Goal: Check status: Check status

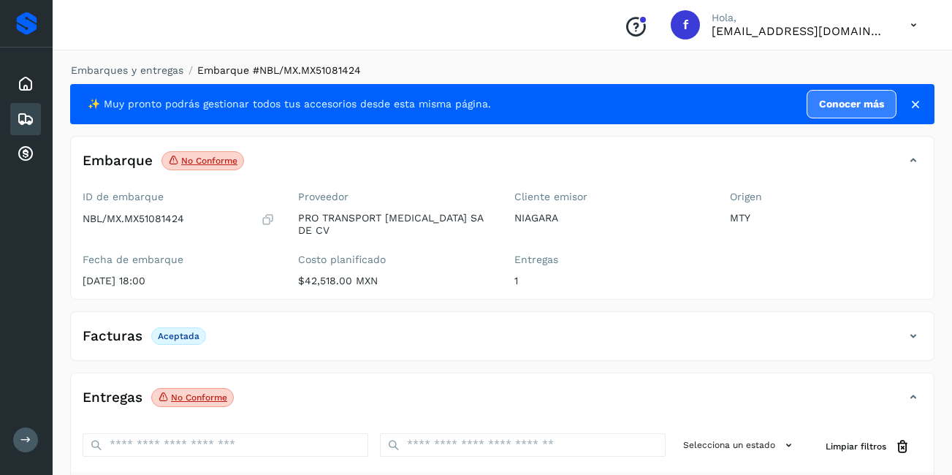
scroll to position [91, 0]
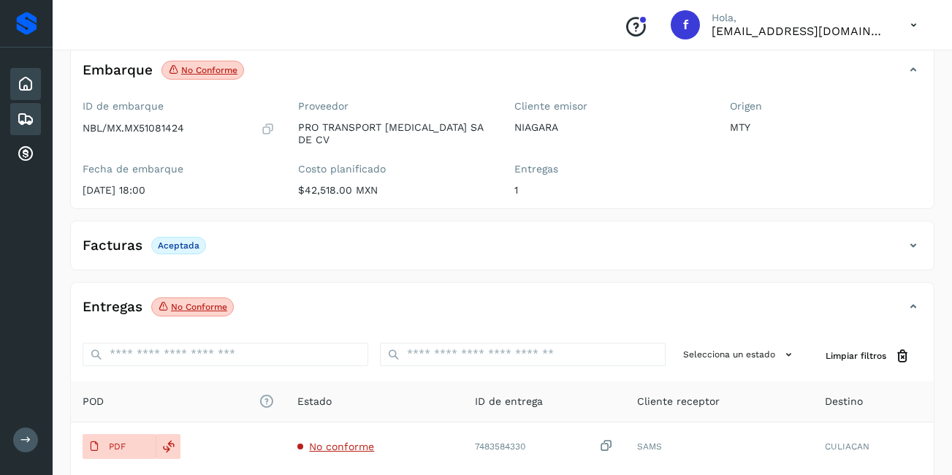
click at [24, 90] on icon at bounding box center [26, 84] width 18 height 18
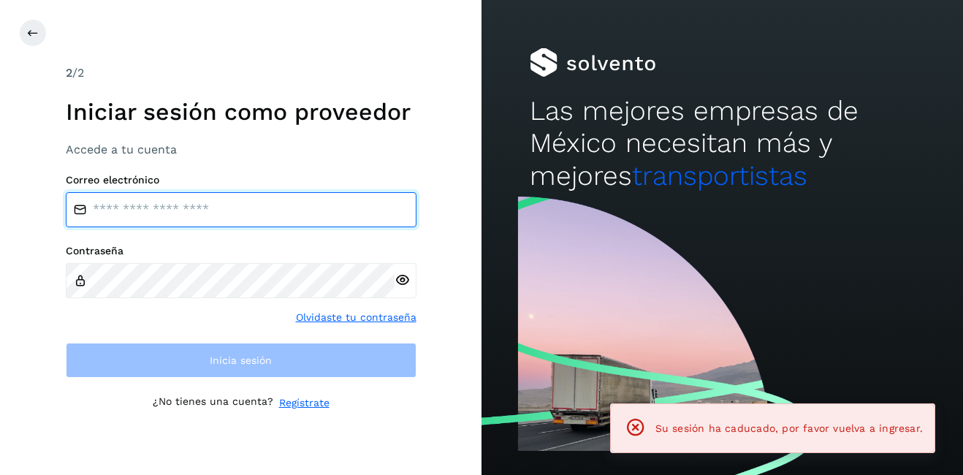
type input "**********"
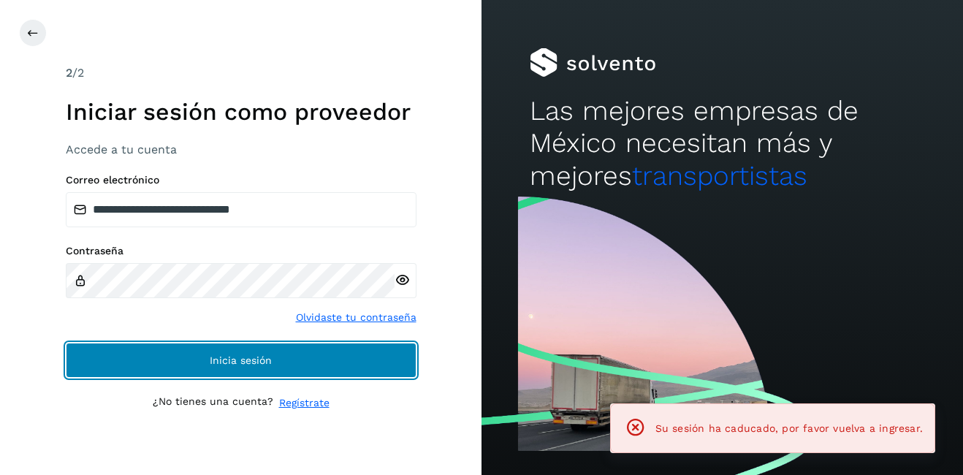
click at [238, 352] on button "Inicia sesión" at bounding box center [241, 360] width 351 height 35
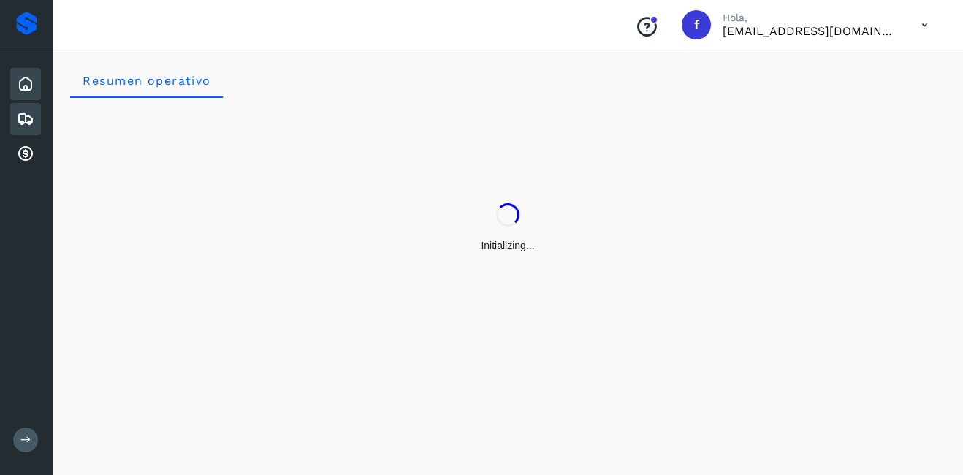
click at [17, 118] on icon at bounding box center [26, 119] width 18 height 18
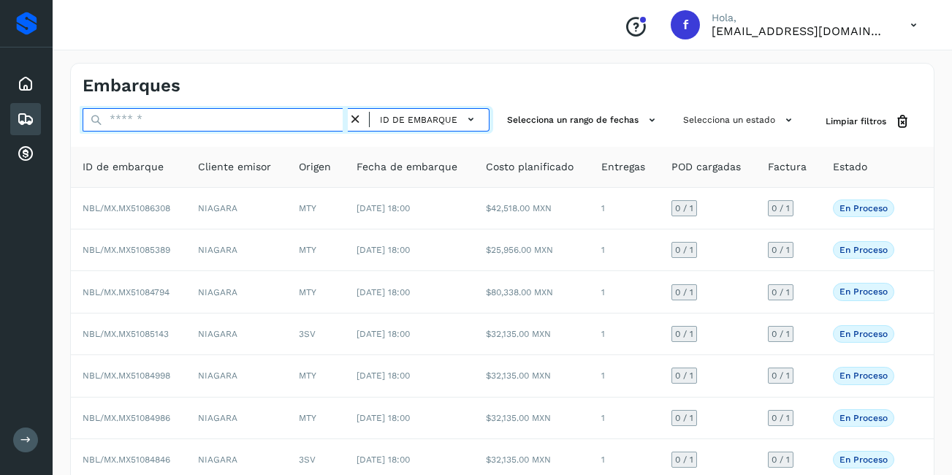
click at [156, 129] on input "text" at bounding box center [215, 119] width 265 height 23
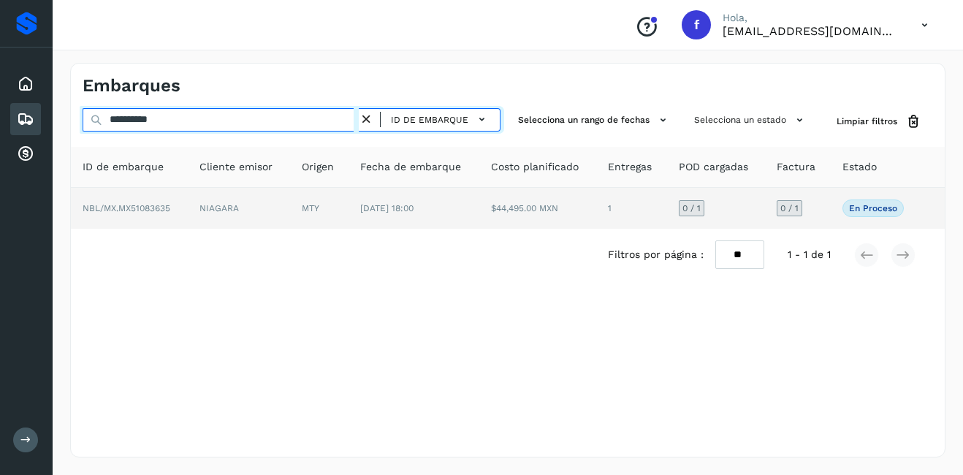
type input "**********"
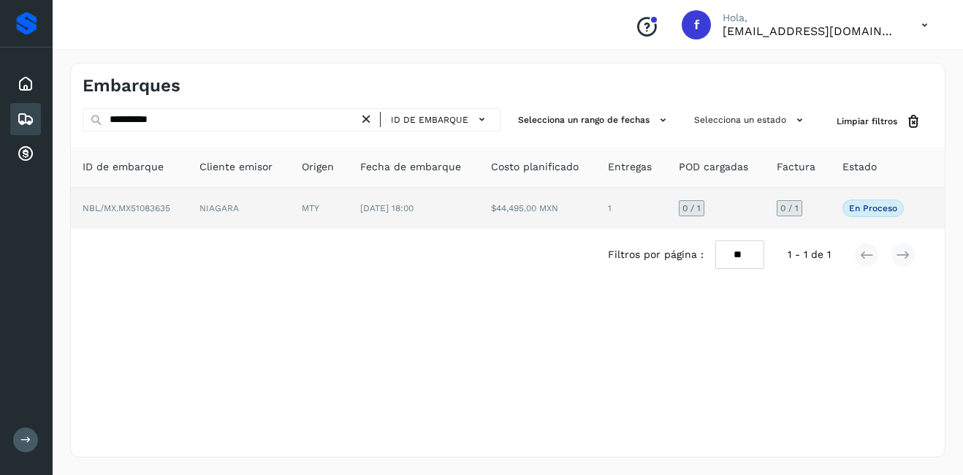
click at [254, 216] on td "NIAGARA" at bounding box center [239, 208] width 102 height 41
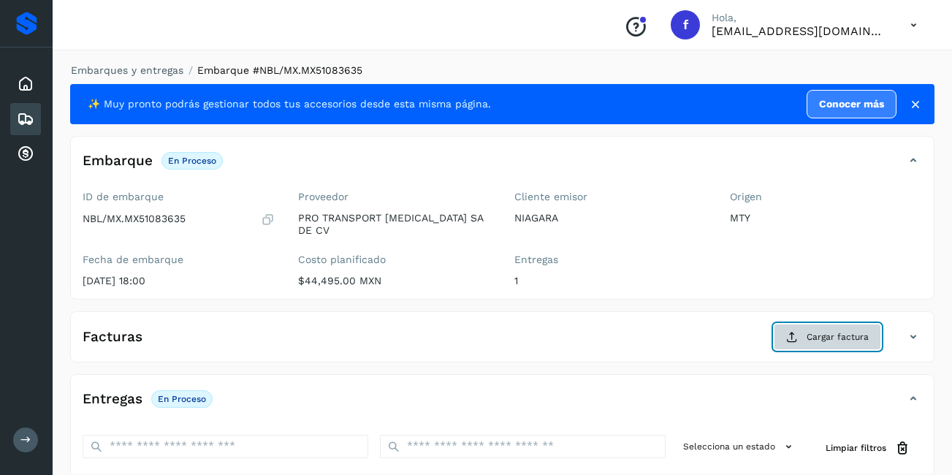
click at [849, 330] on span "Cargar factura" at bounding box center [838, 336] width 62 height 13
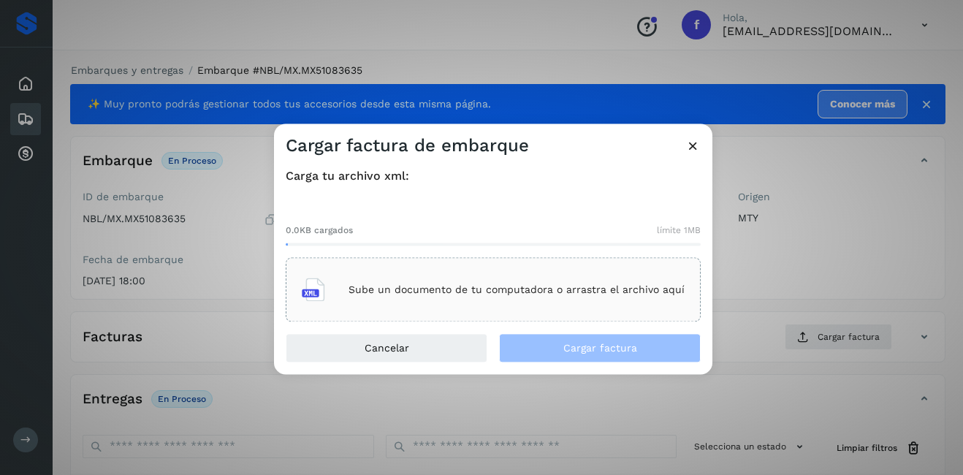
click at [604, 289] on p "Sube un documento de tu computadora o arrastra el archivo aquí" at bounding box center [517, 290] width 336 height 12
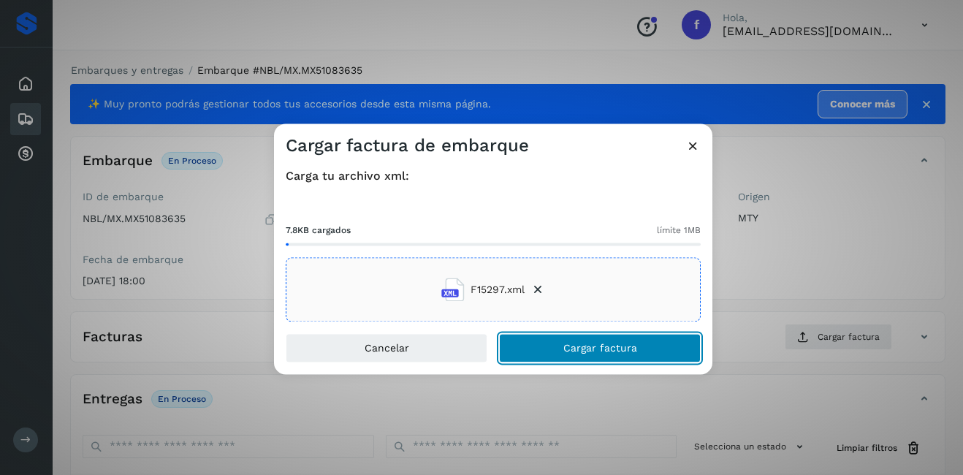
click at [660, 346] on button "Cargar factura" at bounding box center [600, 348] width 202 height 29
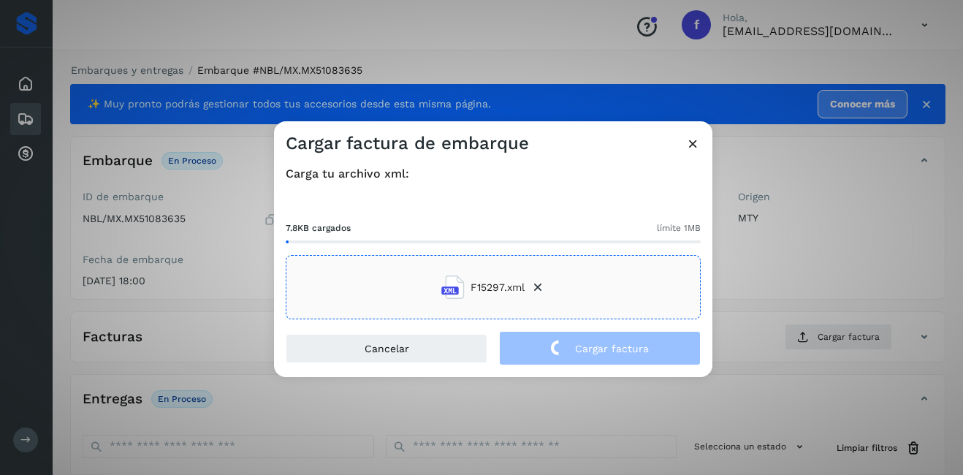
click at [825, 281] on div "Cargar factura de embarque Carga tu archivo xml: 7.8KB cargados límite 1MB F152…" at bounding box center [481, 237] width 963 height 475
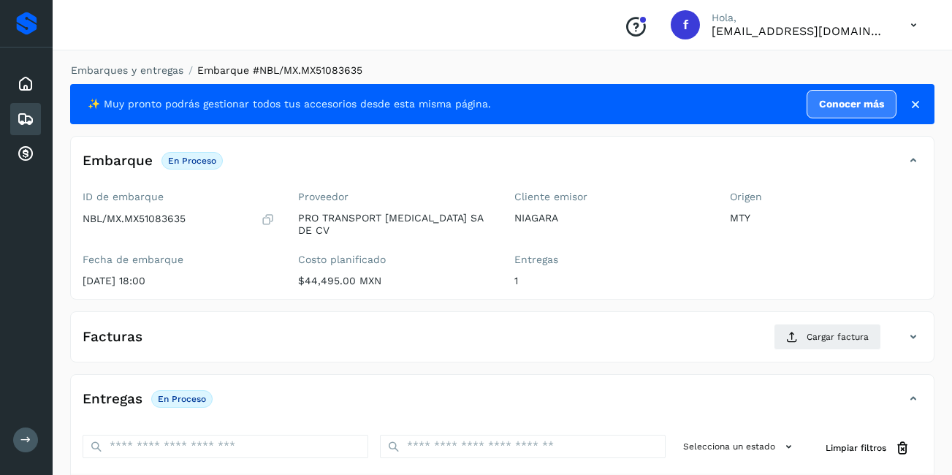
scroll to position [146, 0]
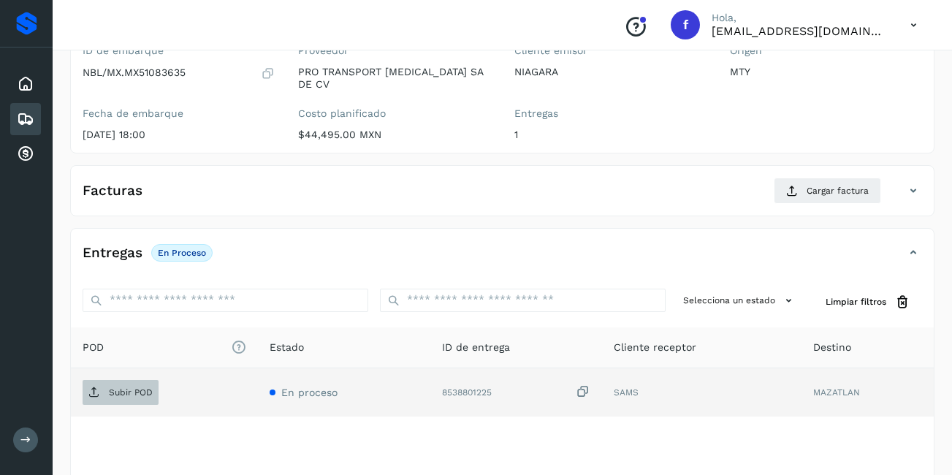
click at [91, 387] on icon at bounding box center [94, 393] width 12 height 12
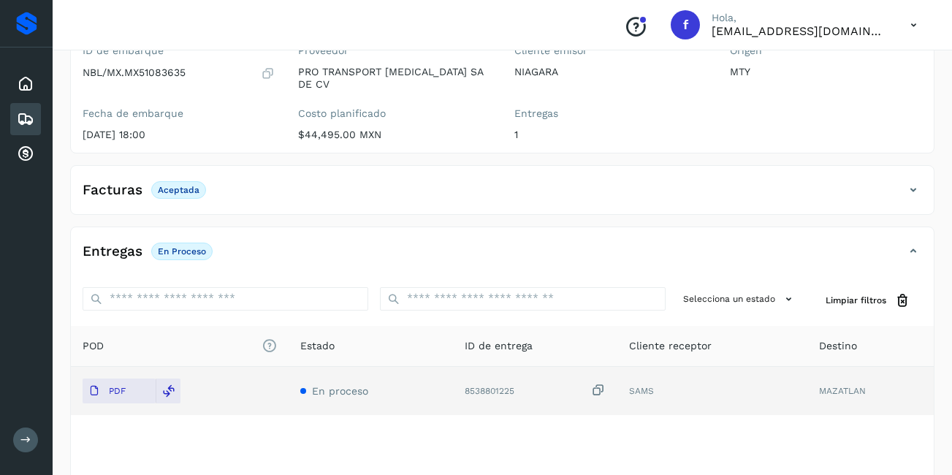
scroll to position [0, 0]
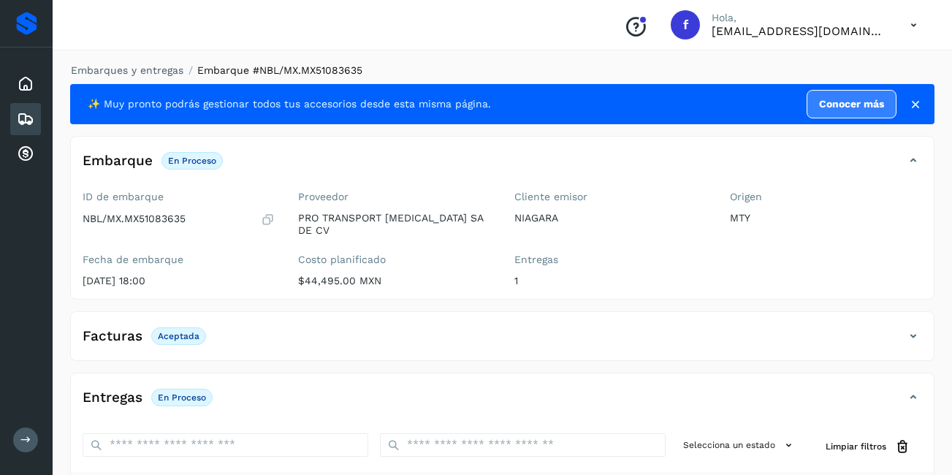
click at [21, 125] on icon at bounding box center [26, 119] width 18 height 18
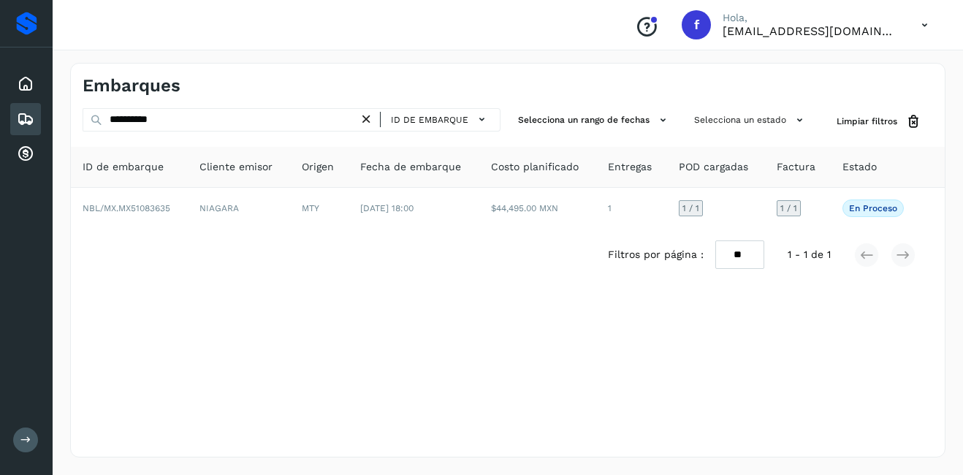
click at [368, 116] on icon at bounding box center [366, 119] width 15 height 15
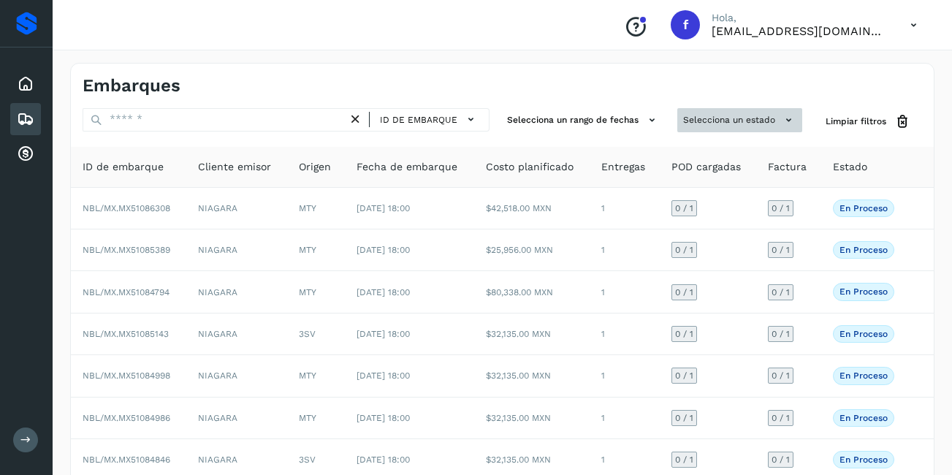
click at [733, 126] on button "Selecciona un estado" at bounding box center [740, 120] width 125 height 24
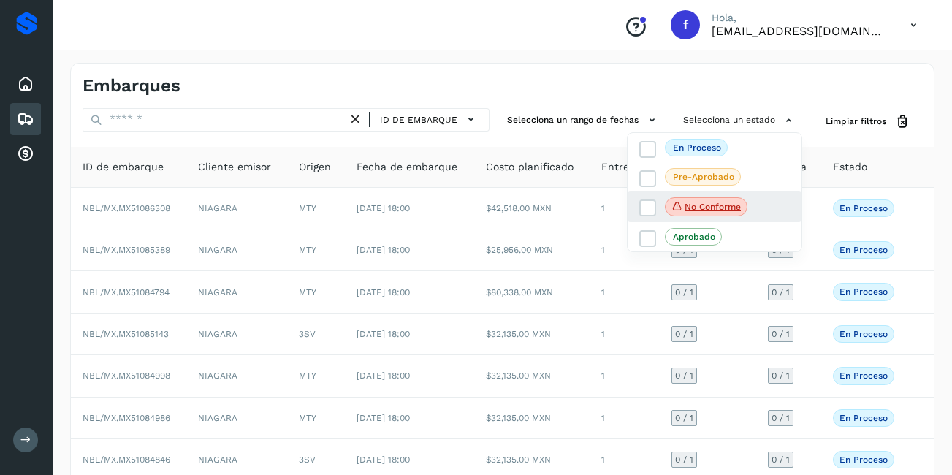
click at [749, 207] on div "No conforme" at bounding box center [715, 207] width 174 height 31
click at [725, 205] on p "No conforme" at bounding box center [713, 207] width 56 height 10
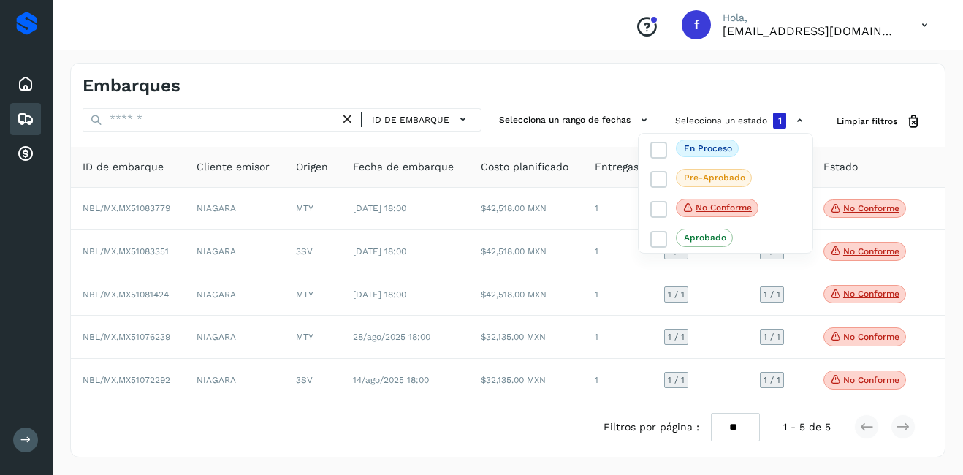
click at [878, 387] on div at bounding box center [481, 237] width 963 height 475
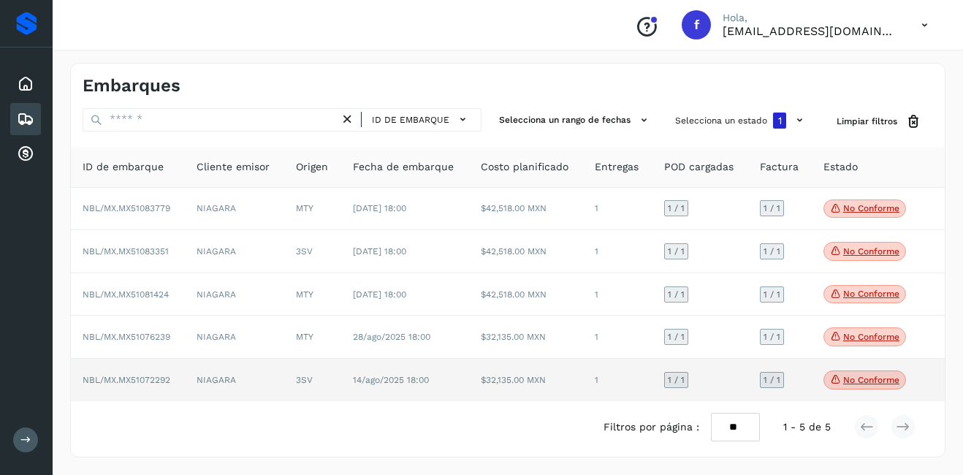
click at [879, 383] on p "No conforme" at bounding box center [872, 380] width 56 height 10
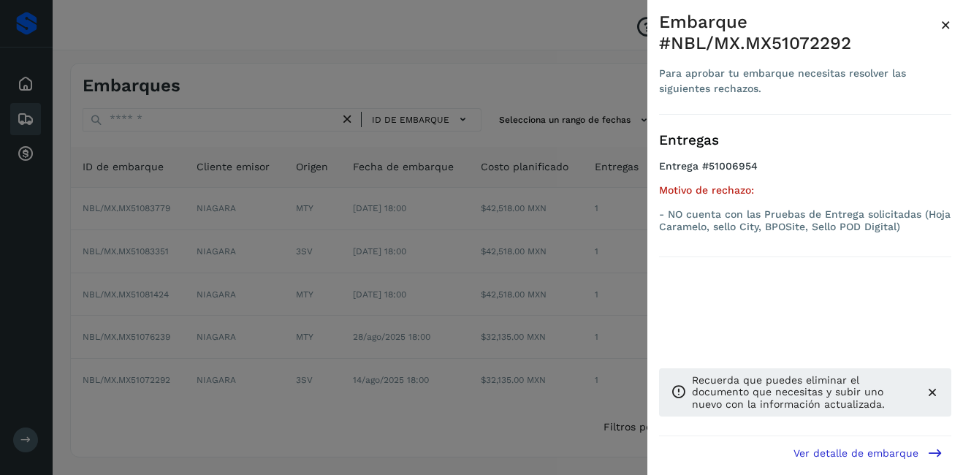
click at [947, 29] on span "×" at bounding box center [946, 25] width 11 height 20
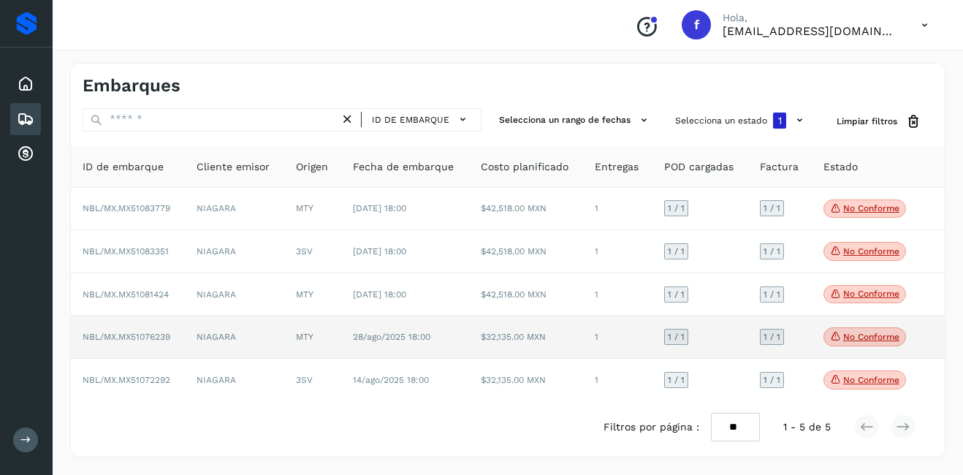
click at [882, 341] on p "No conforme" at bounding box center [872, 337] width 56 height 10
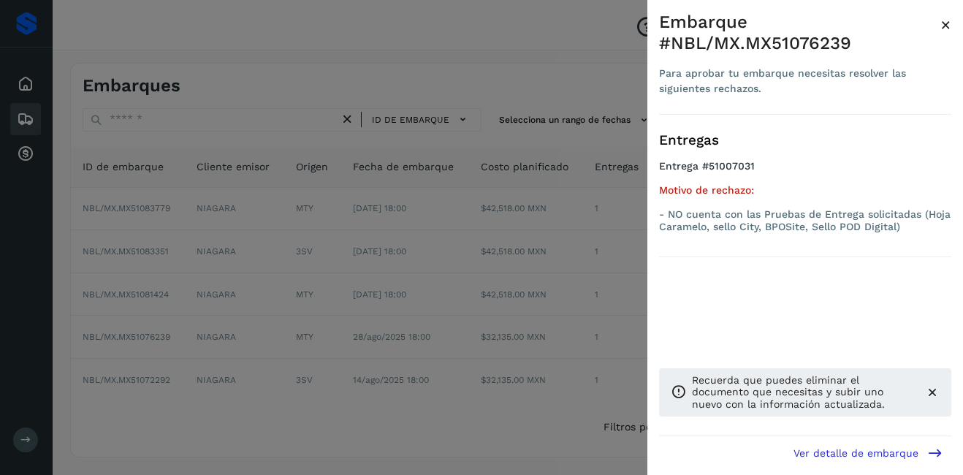
click at [950, 27] on span "×" at bounding box center [946, 25] width 11 height 20
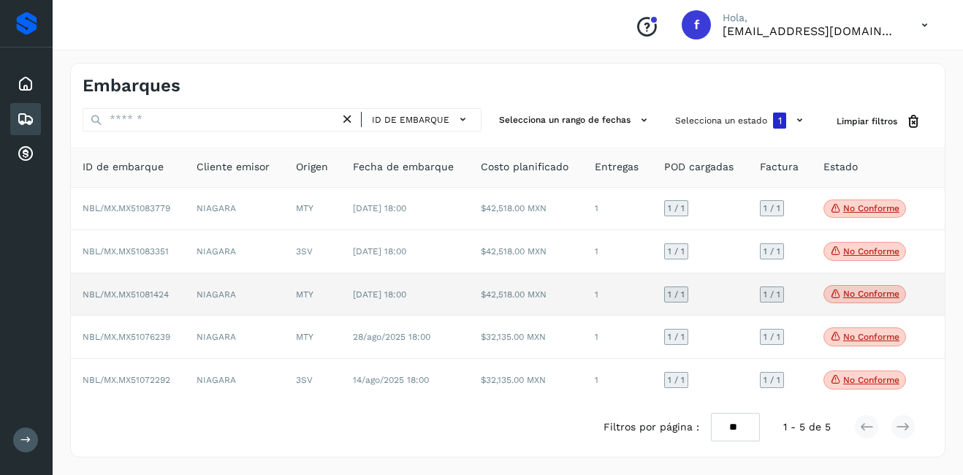
click at [857, 284] on td "No conforme Verifica el estado de la factura o entregas asociadas a este embarq…" at bounding box center [866, 294] width 109 height 43
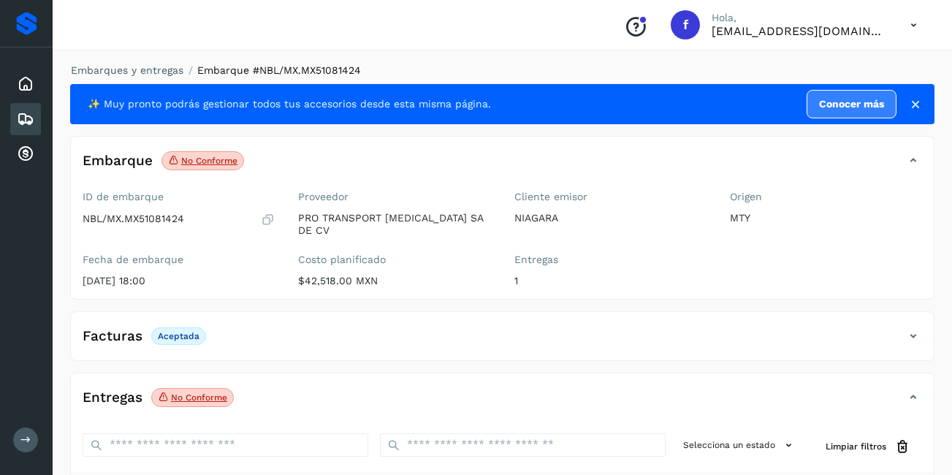
click at [7, 124] on div "Inicio Embarques Cuentas por cobrar" at bounding box center [26, 119] width 53 height 143
click at [26, 120] on icon at bounding box center [26, 119] width 18 height 18
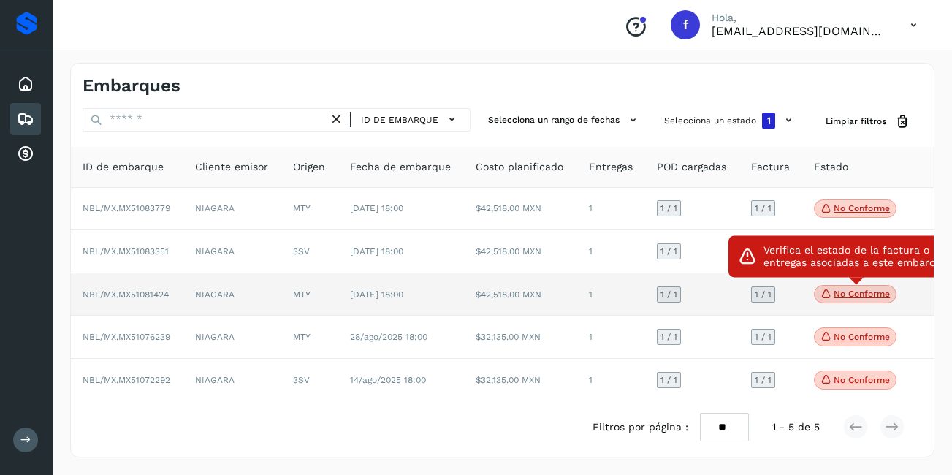
click at [863, 291] on p "No conforme" at bounding box center [862, 294] width 56 height 10
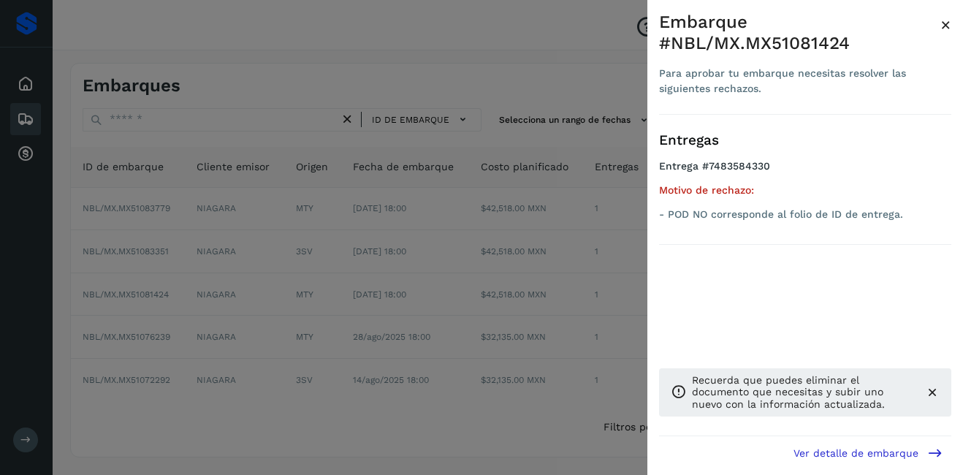
click at [943, 19] on span "×" at bounding box center [946, 25] width 11 height 20
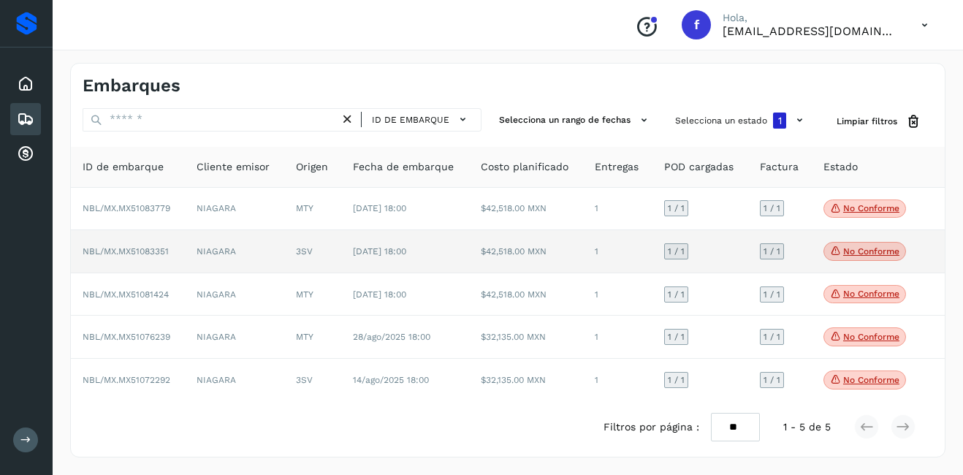
click at [860, 244] on span "No conforme" at bounding box center [865, 251] width 83 height 19
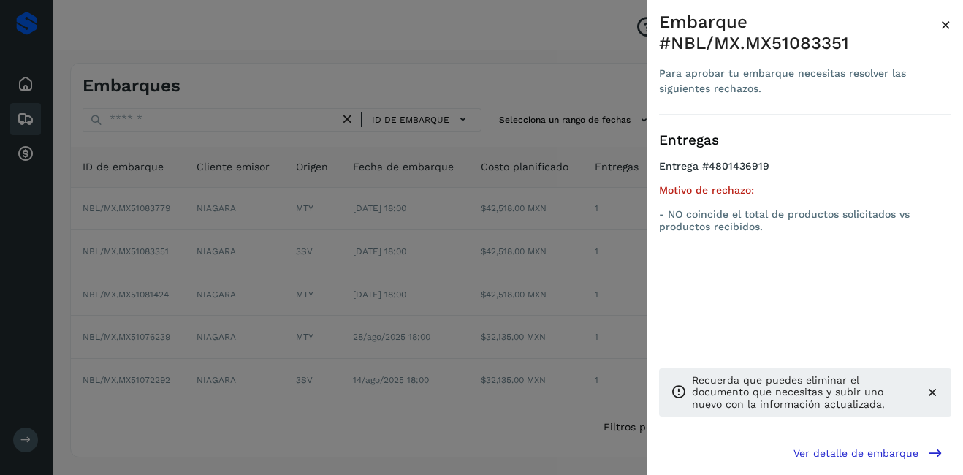
click at [944, 24] on span "×" at bounding box center [946, 25] width 11 height 20
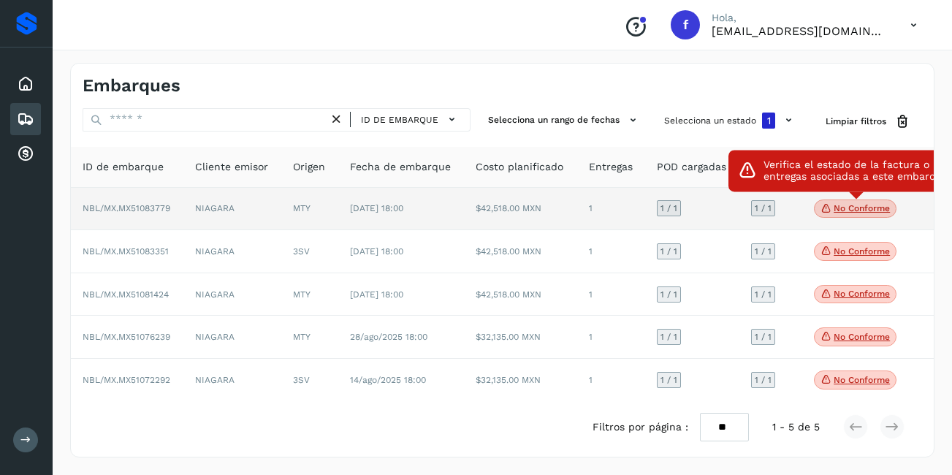
click at [879, 208] on p "No conforme" at bounding box center [862, 208] width 56 height 10
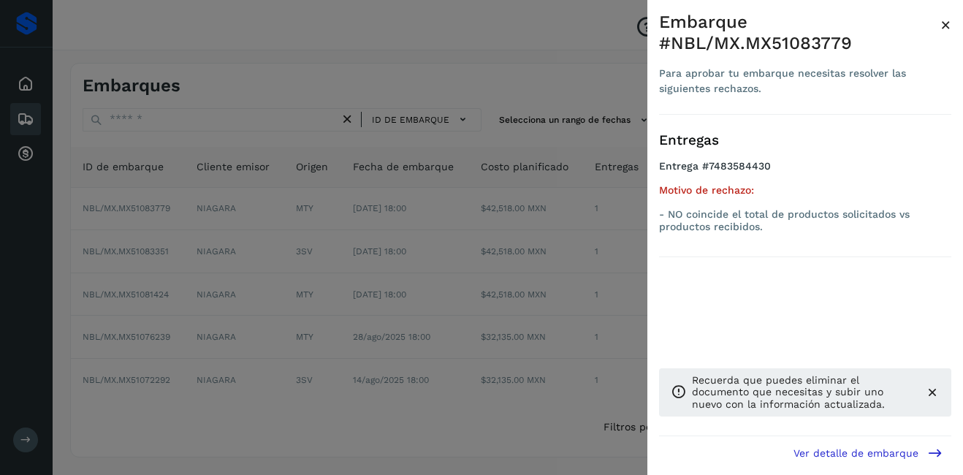
click at [945, 29] on span "×" at bounding box center [946, 25] width 11 height 20
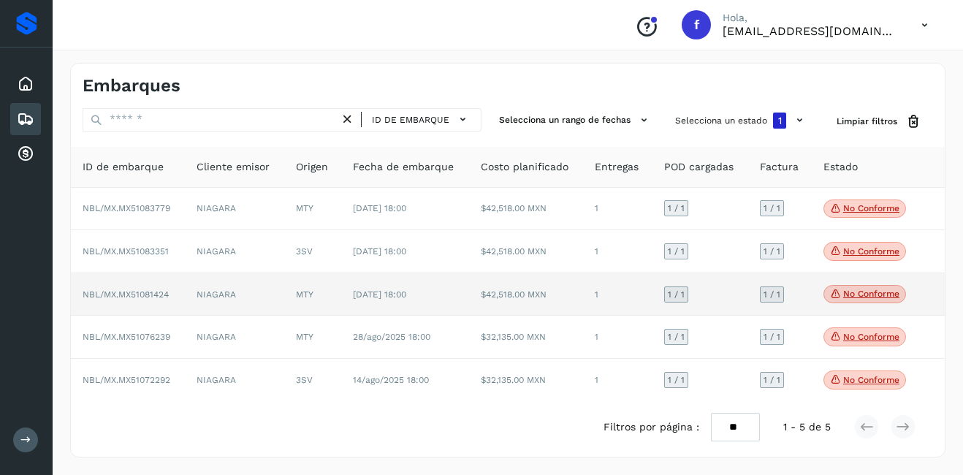
click at [566, 287] on td "$42,518.00 MXN" at bounding box center [526, 294] width 114 height 43
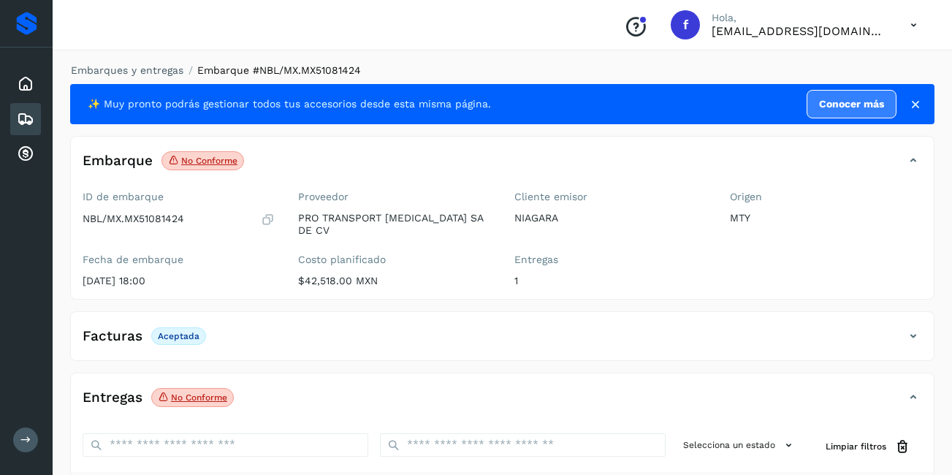
scroll to position [219, 0]
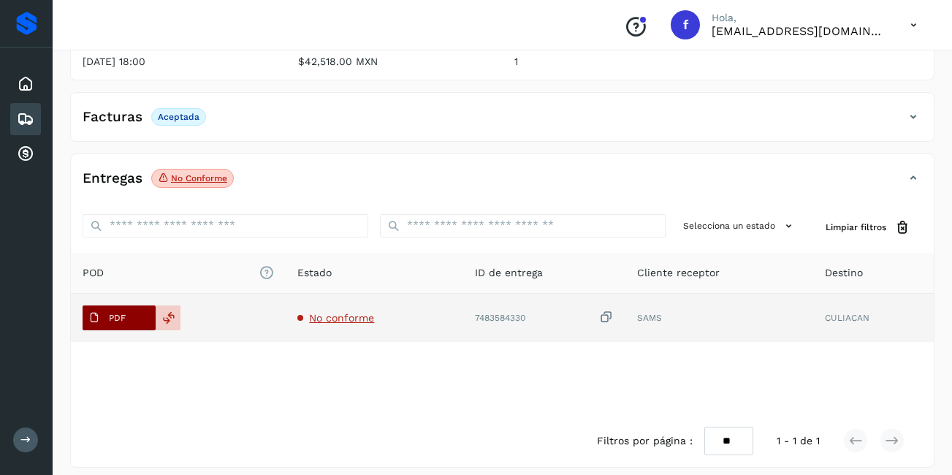
click at [113, 313] on p "PDF" at bounding box center [117, 318] width 17 height 10
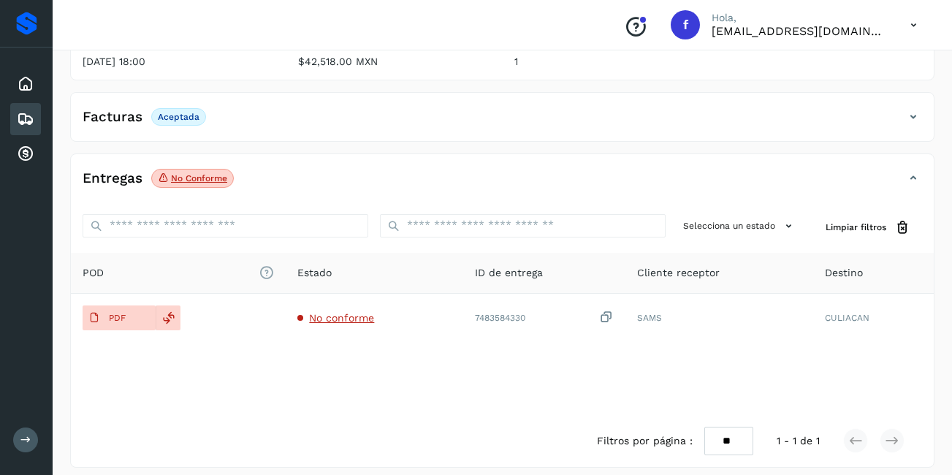
scroll to position [0, 0]
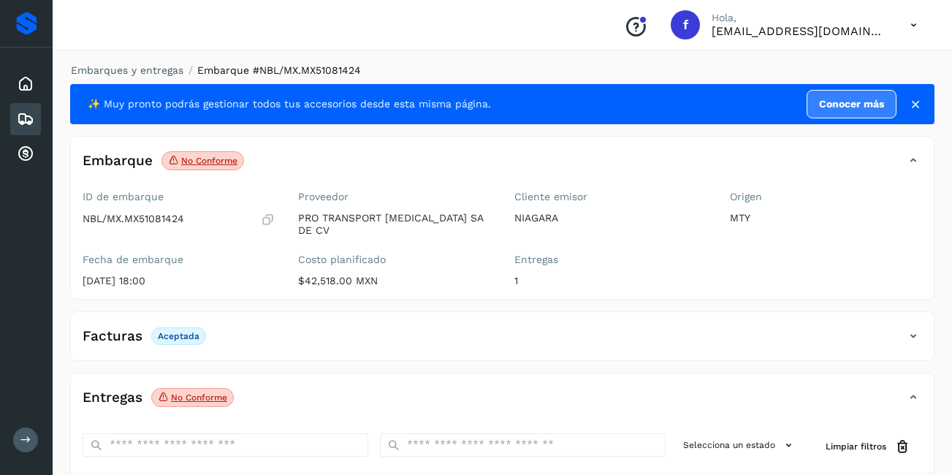
click at [28, 121] on icon at bounding box center [26, 119] width 18 height 18
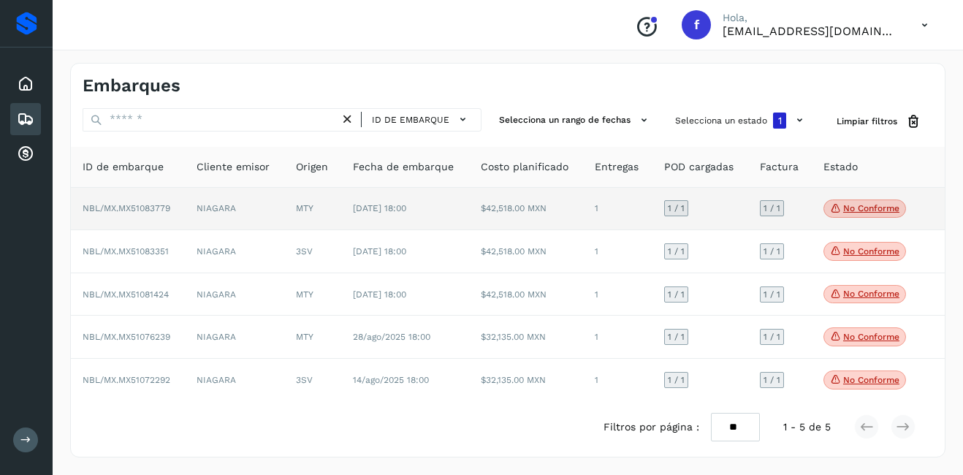
click at [474, 204] on td "$42,518.00 MXN" at bounding box center [526, 209] width 114 height 43
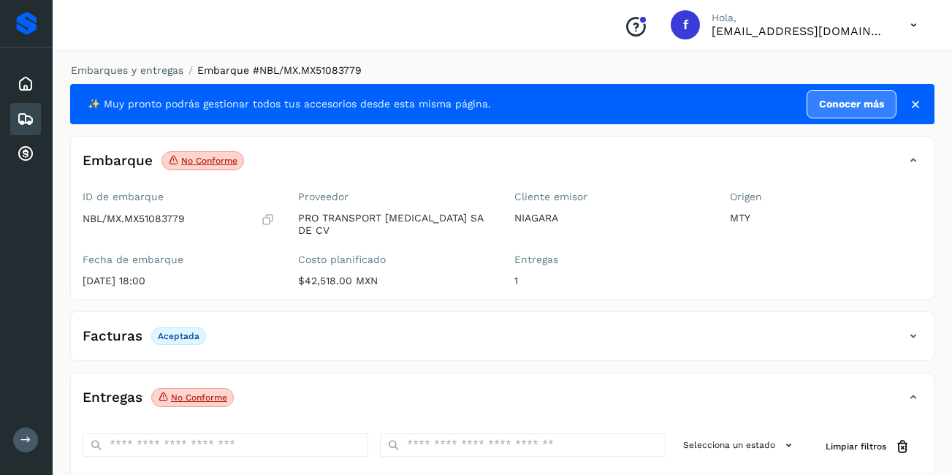
click at [202, 393] on p "No conforme" at bounding box center [199, 398] width 56 height 10
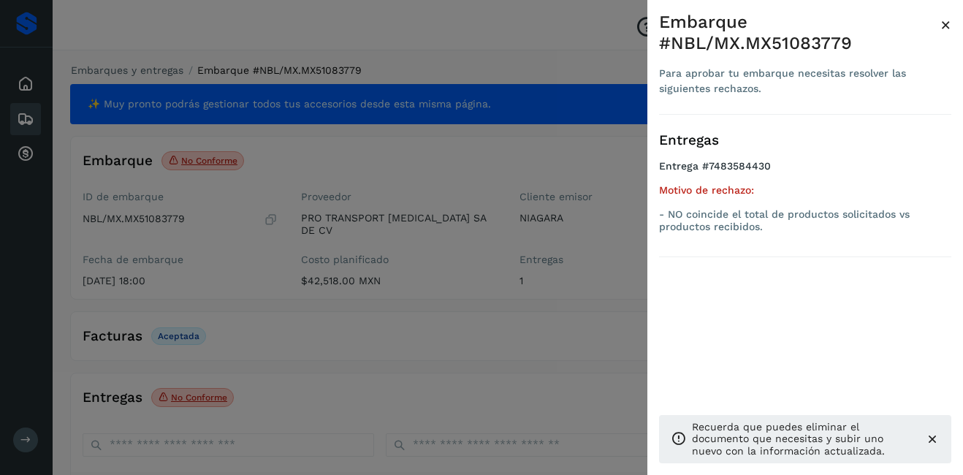
click at [409, 244] on div at bounding box center [481, 237] width 963 height 475
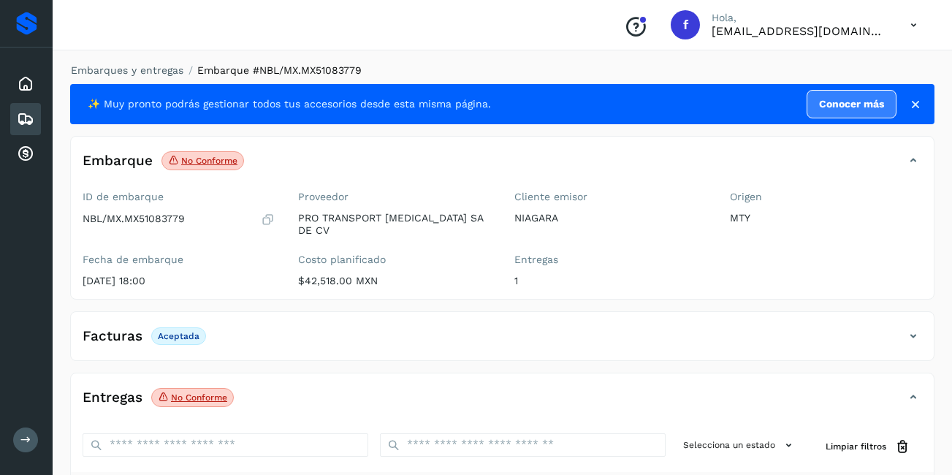
click at [205, 137] on div "Embarque No conforme Verifica el estado de la factura o entregas asociadas a es…" at bounding box center [502, 218] width 865 height 164
click at [224, 157] on p "No conforme" at bounding box center [209, 161] width 56 height 10
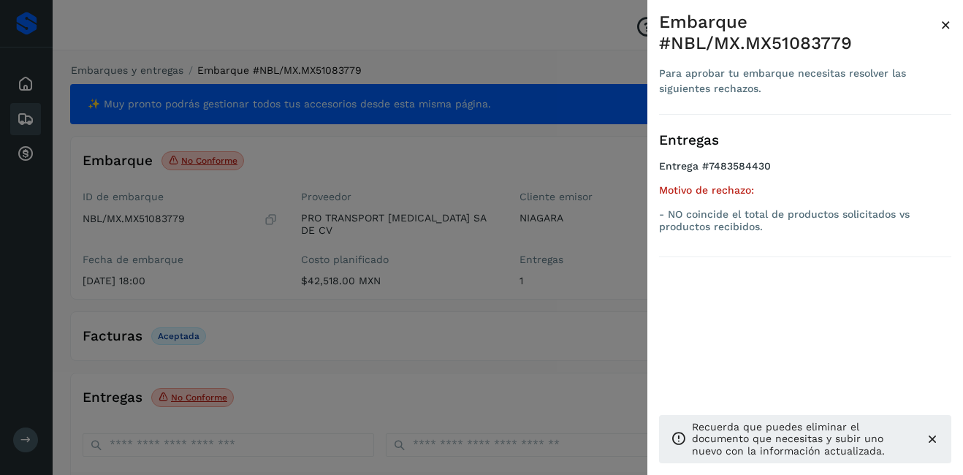
click at [413, 260] on div at bounding box center [481, 237] width 963 height 475
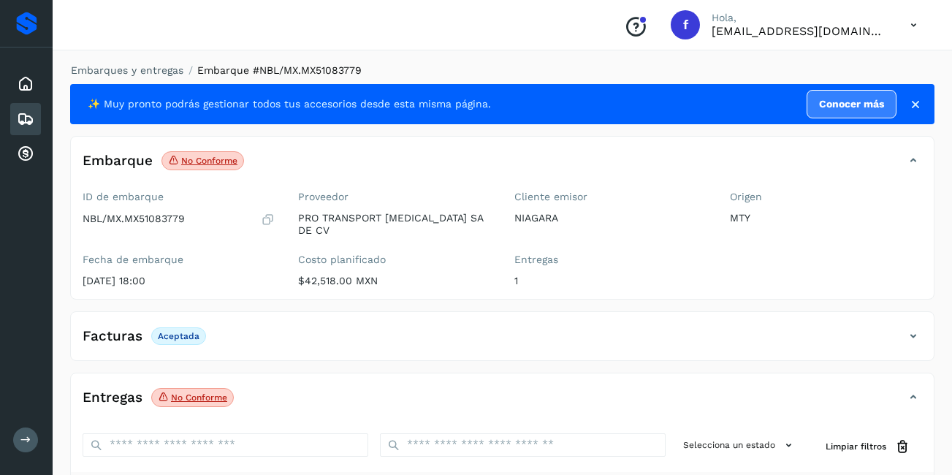
click at [27, 122] on icon at bounding box center [26, 119] width 18 height 18
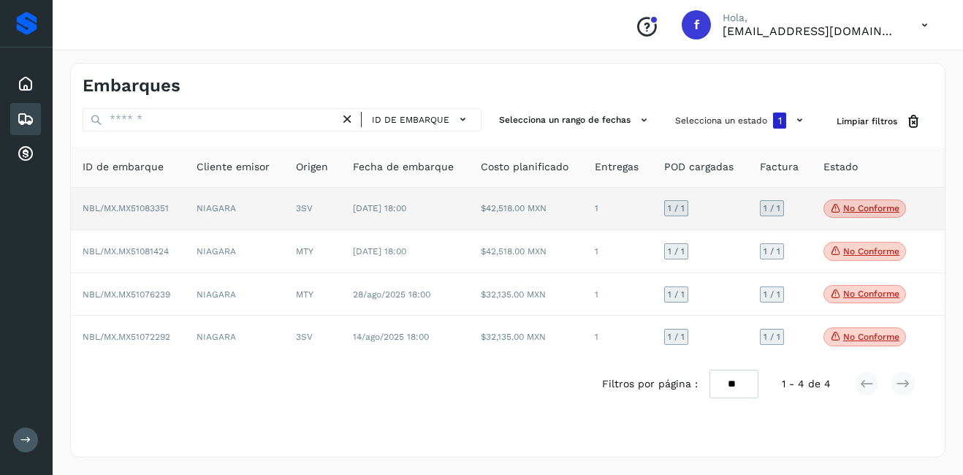
click at [863, 216] on span "No conforme" at bounding box center [865, 209] width 83 height 19
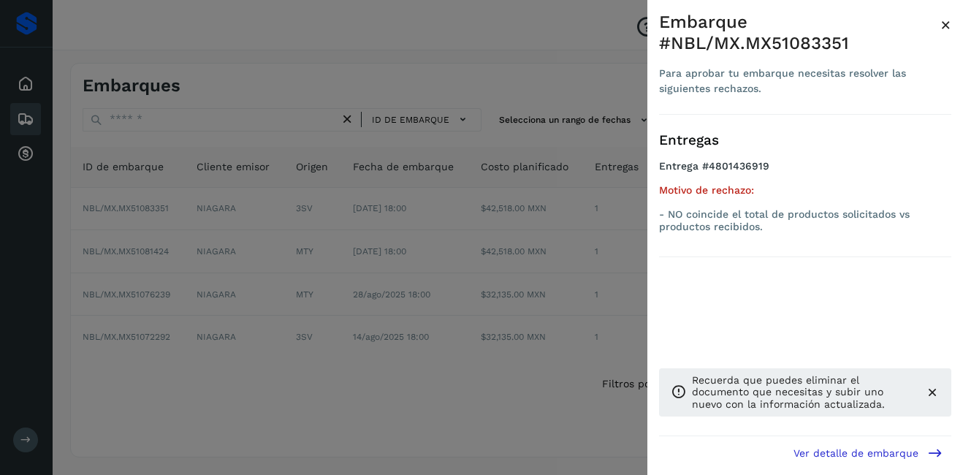
click at [945, 22] on span "×" at bounding box center [946, 25] width 11 height 20
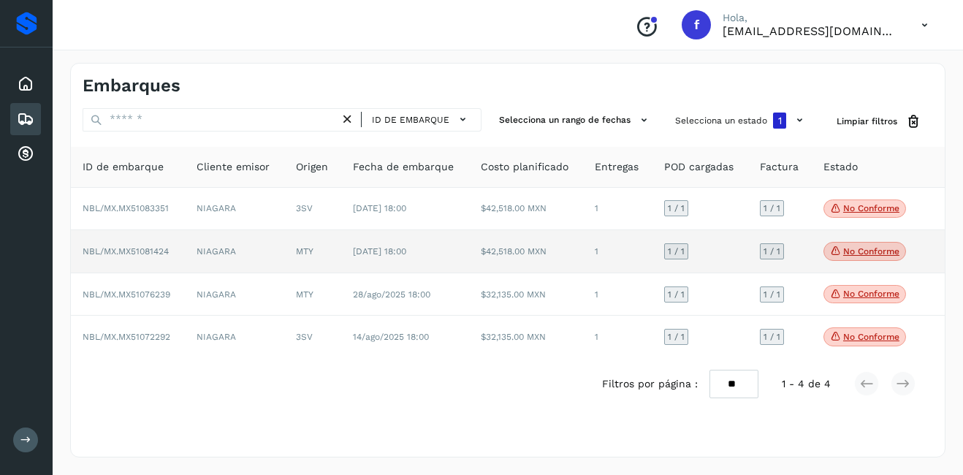
click at [854, 256] on p "No conforme" at bounding box center [872, 251] width 56 height 10
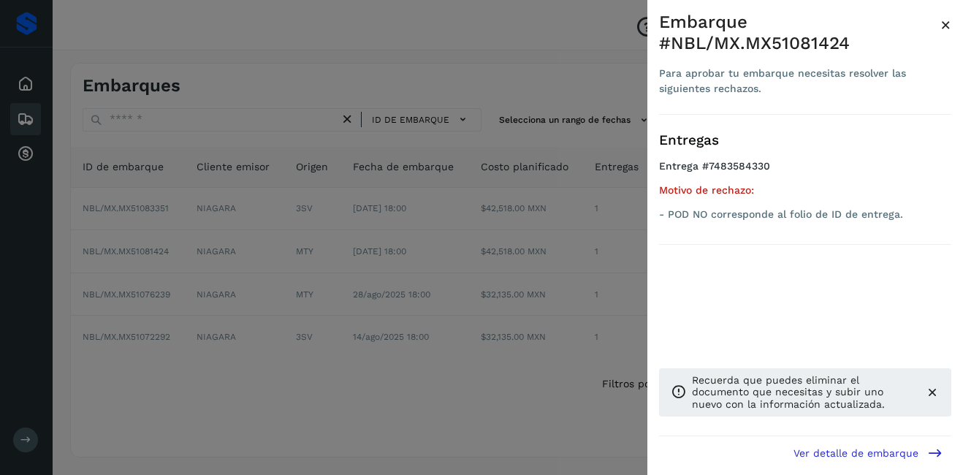
click at [947, 24] on span "×" at bounding box center [946, 25] width 11 height 20
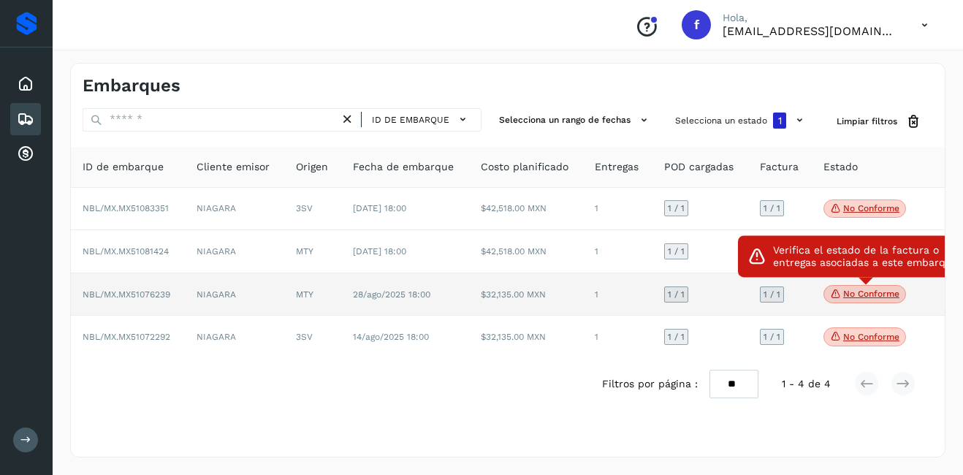
click at [888, 301] on span "No conforme" at bounding box center [865, 294] width 83 height 19
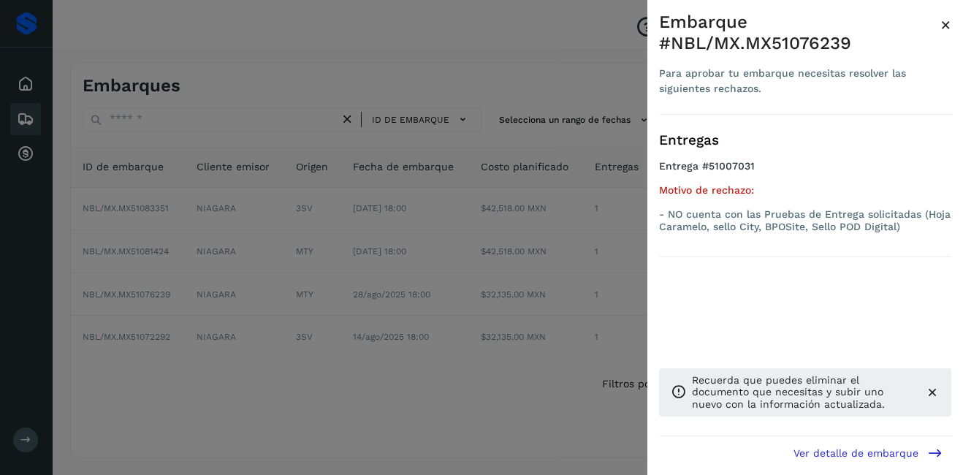
click at [948, 20] on span "×" at bounding box center [946, 25] width 11 height 20
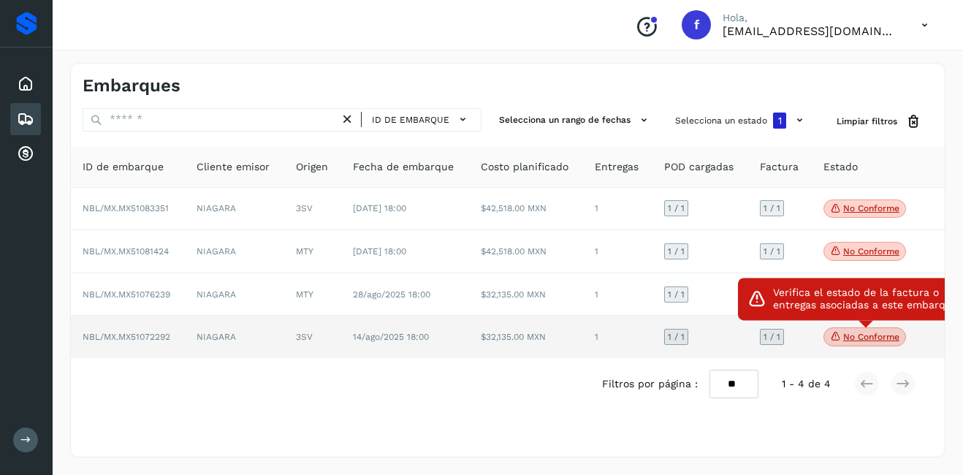
click at [898, 338] on p "No conforme" at bounding box center [872, 337] width 56 height 10
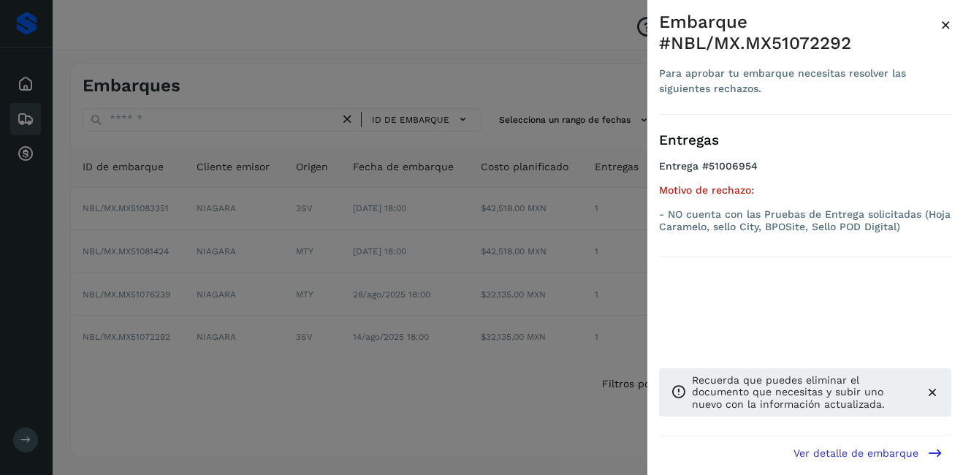
click at [947, 23] on span "×" at bounding box center [946, 25] width 11 height 20
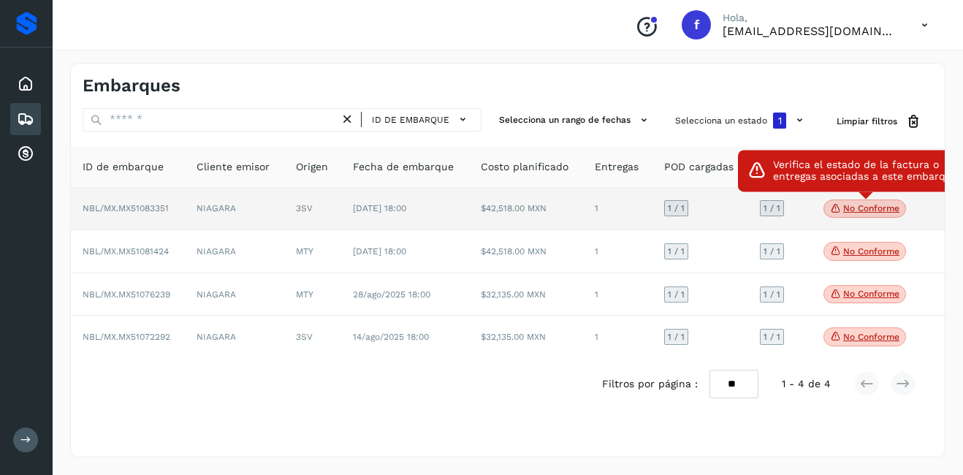
click at [867, 209] on p "No conforme" at bounding box center [872, 208] width 56 height 10
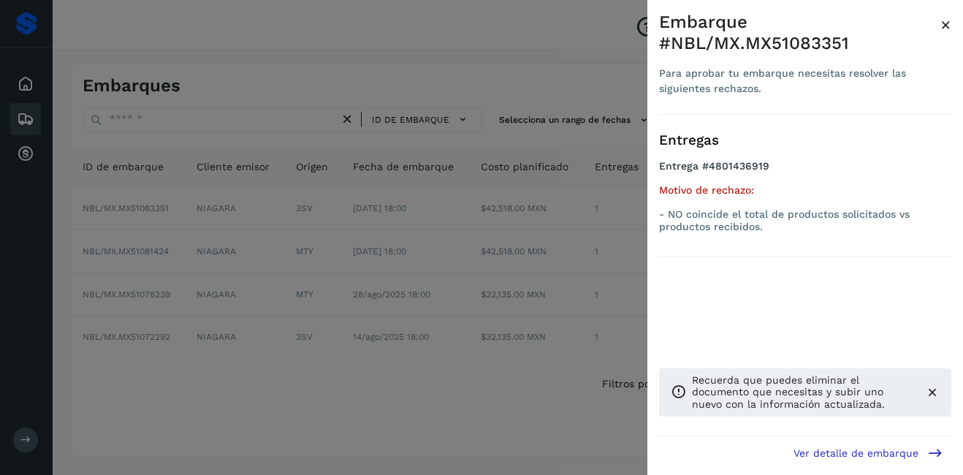
drag, startPoint x: 867, startPoint y: 209, endPoint x: 946, endPoint y: 29, distance: 196.4
click at [946, 29] on span "×" at bounding box center [946, 25] width 11 height 20
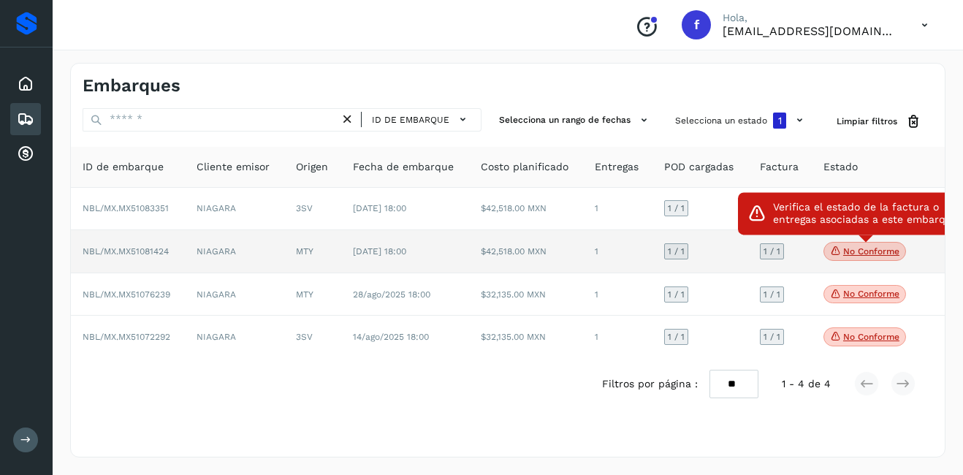
click at [879, 255] on p "No conforme" at bounding box center [872, 251] width 56 height 10
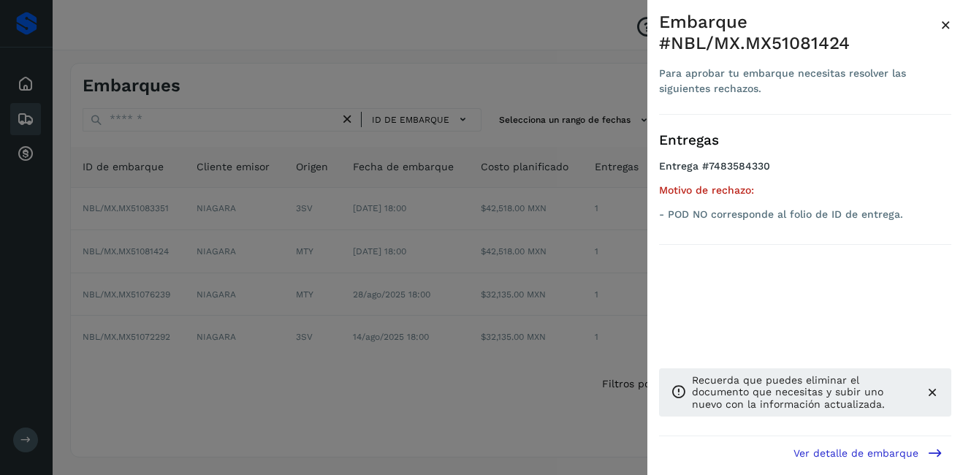
click at [947, 26] on span "×" at bounding box center [946, 25] width 11 height 20
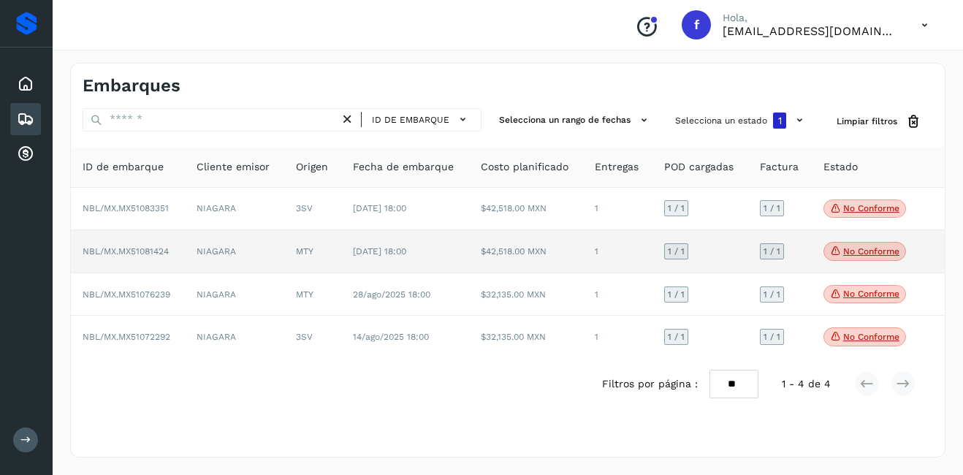
click at [489, 251] on td "$42,518.00 MXN" at bounding box center [526, 251] width 114 height 43
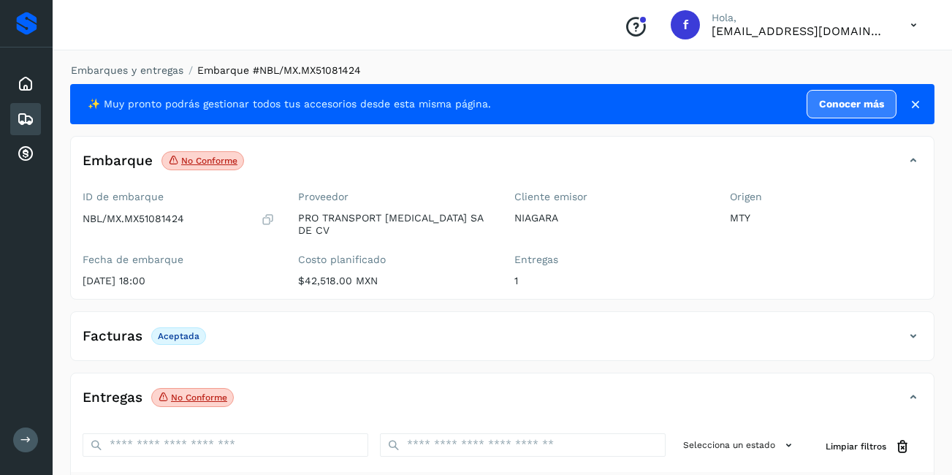
scroll to position [219, 0]
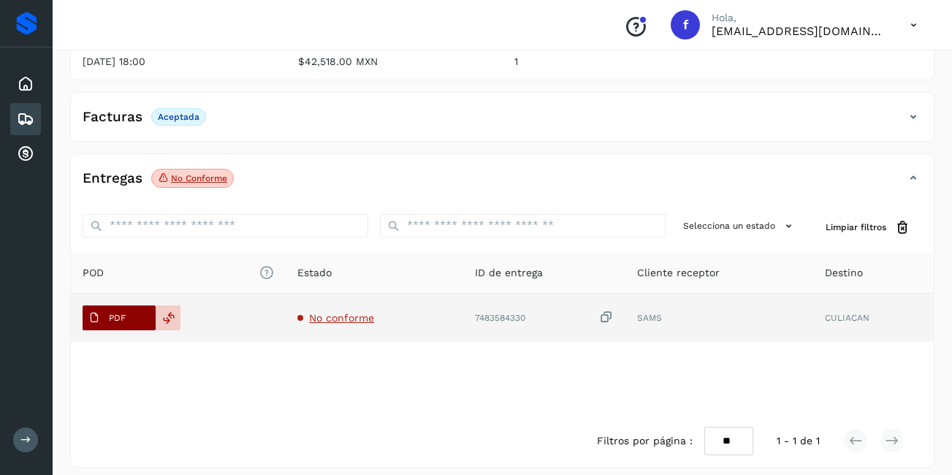
click at [123, 313] on p "PDF" at bounding box center [117, 318] width 17 height 10
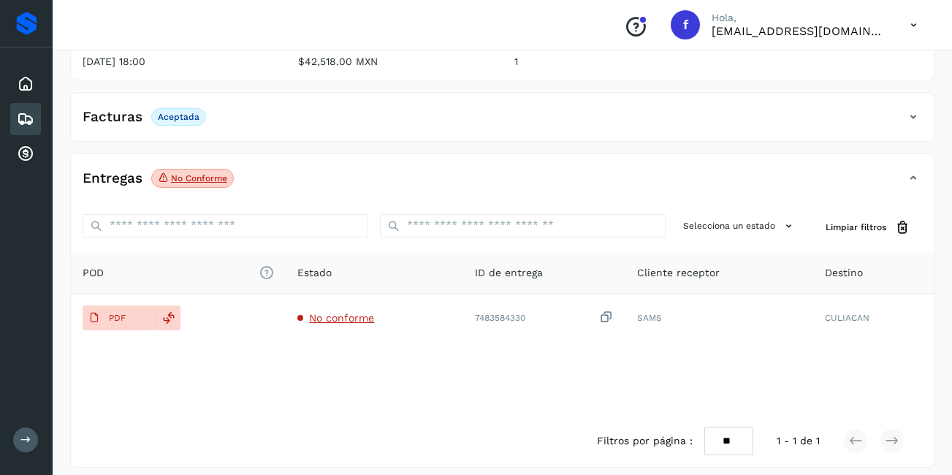
scroll to position [0, 0]
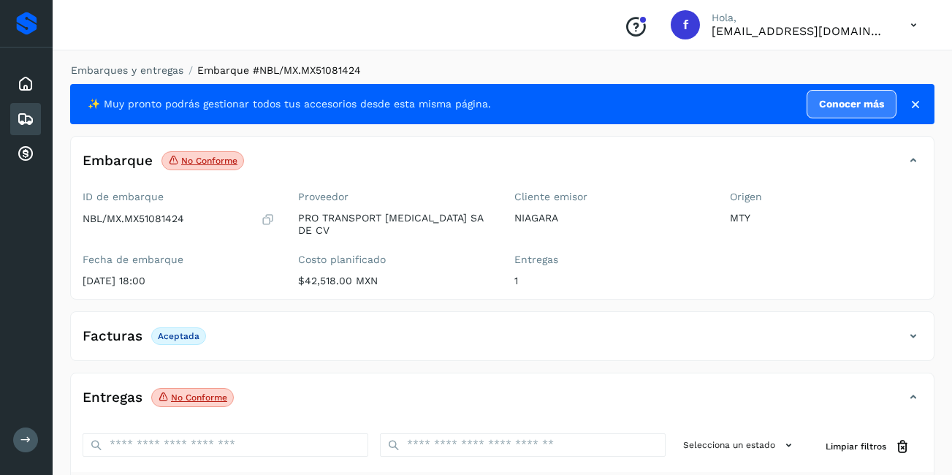
click at [21, 121] on icon at bounding box center [26, 119] width 18 height 18
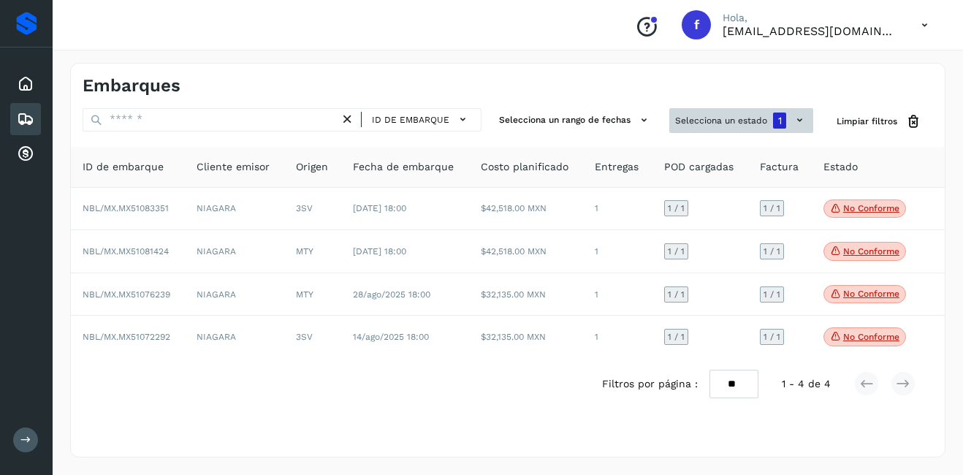
click at [730, 115] on button "Selecciona un estado 1" at bounding box center [742, 120] width 144 height 25
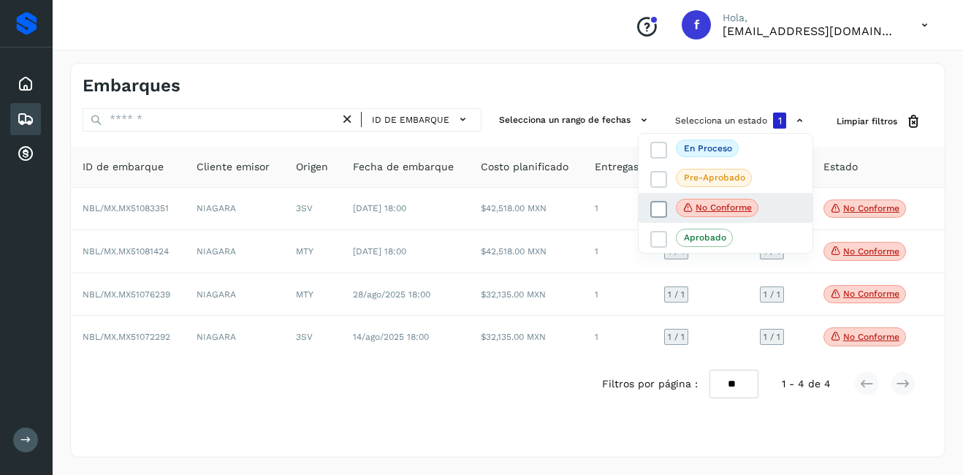
click at [738, 208] on p "No conforme" at bounding box center [724, 207] width 56 height 10
